Goal: Find contact information

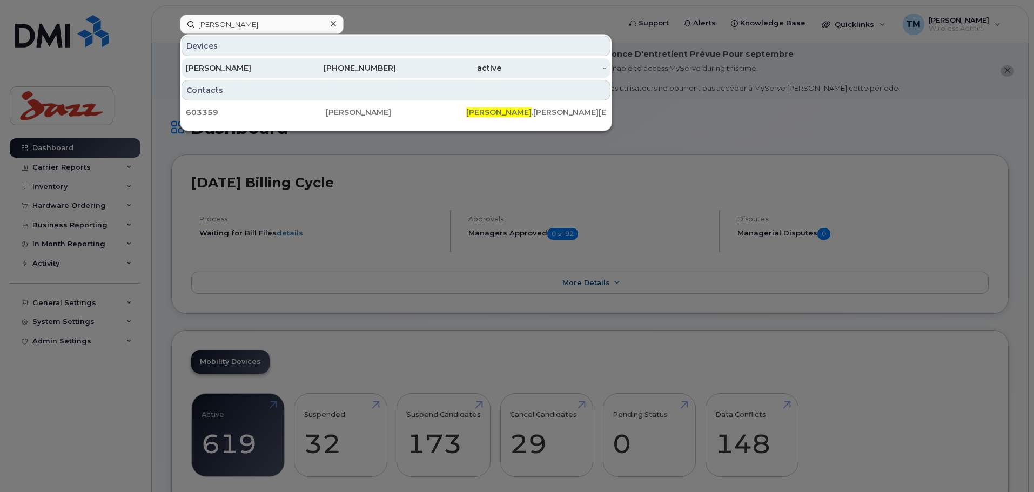
type input "[PERSON_NAME]"
click at [318, 68] on div "[PHONE_NUMBER]" at bounding box center [343, 68] width 105 height 11
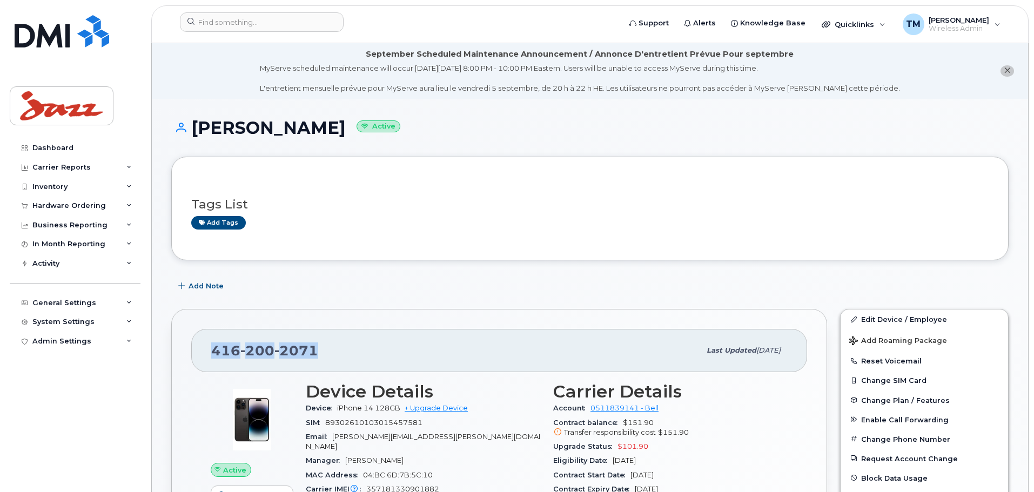
drag, startPoint x: 345, startPoint y: 352, endPoint x: 194, endPoint y: 351, distance: 150.2
click at [194, 351] on div "[PHONE_NUMBER] Last updated [DATE]" at bounding box center [499, 350] width 616 height 43
copy span "416 200 2071"
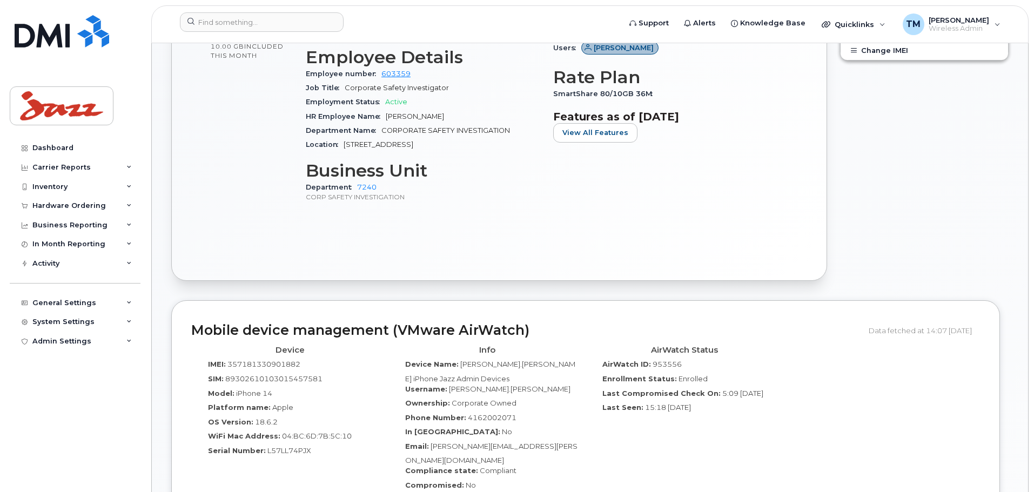
scroll to position [270, 0]
